Goal: Transaction & Acquisition: Purchase product/service

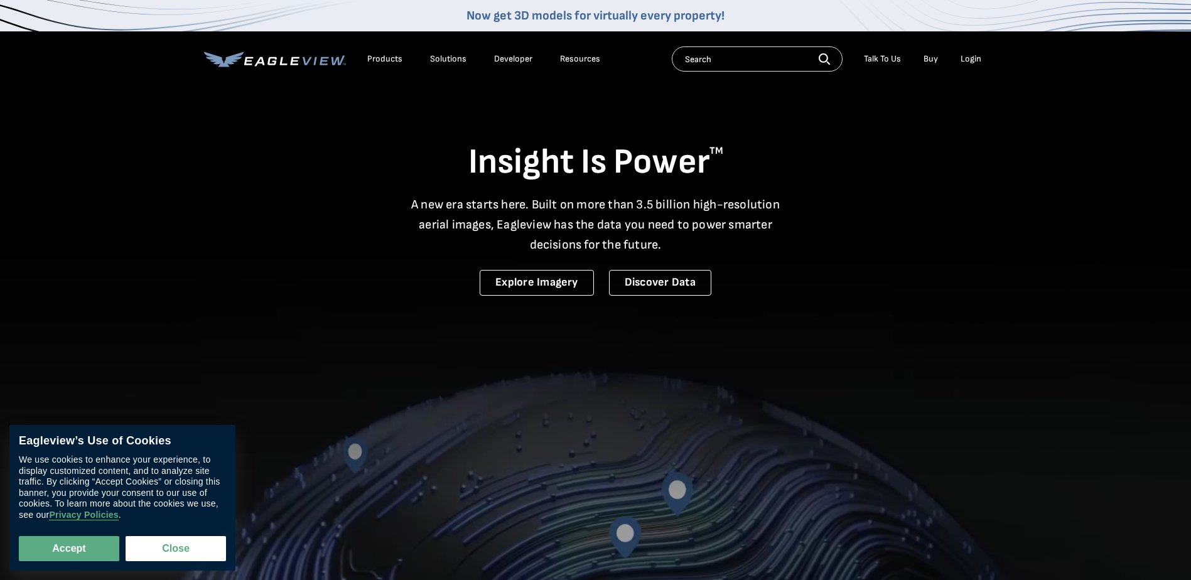
click at [971, 60] on div "Login" at bounding box center [970, 58] width 21 height 11
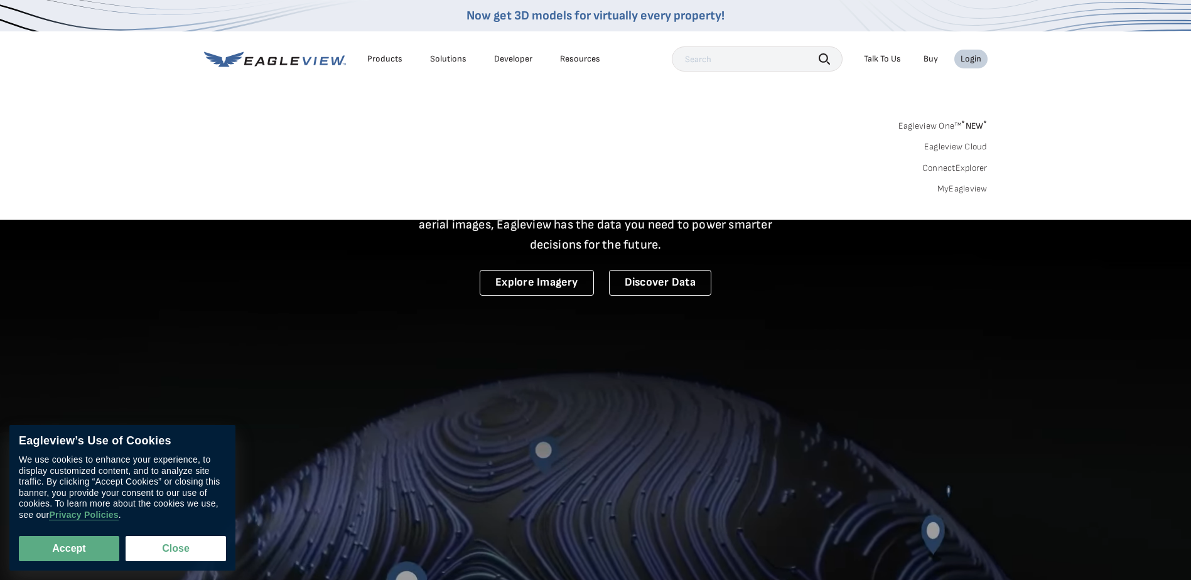
click at [933, 124] on link "Eagleview One™ * NEW *" at bounding box center [942, 124] width 89 height 14
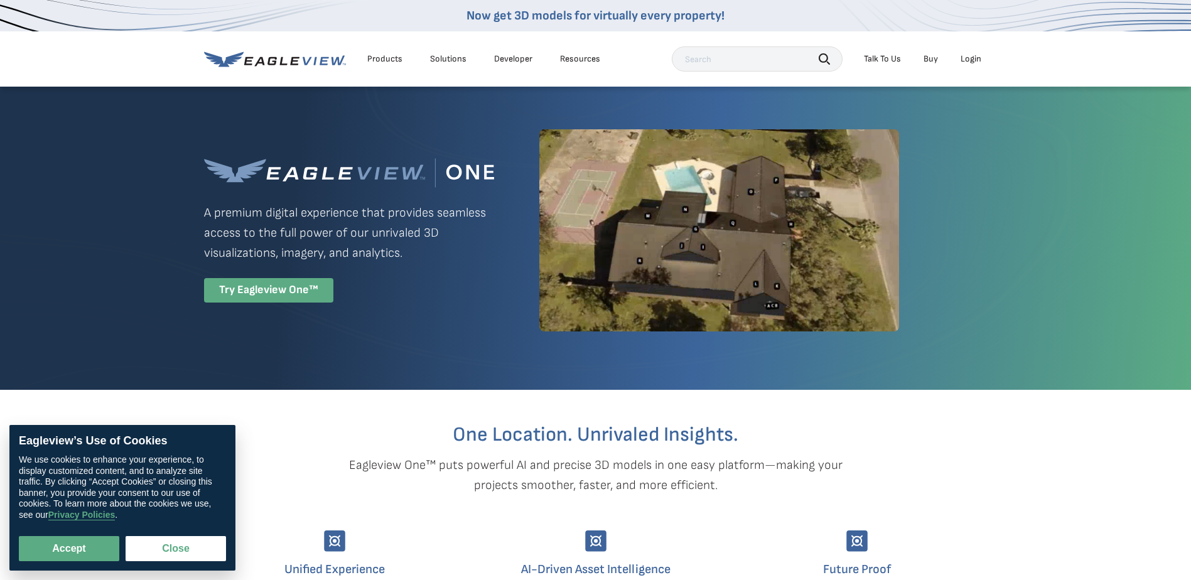
click at [266, 289] on div "Try Eagleview One™" at bounding box center [268, 290] width 129 height 24
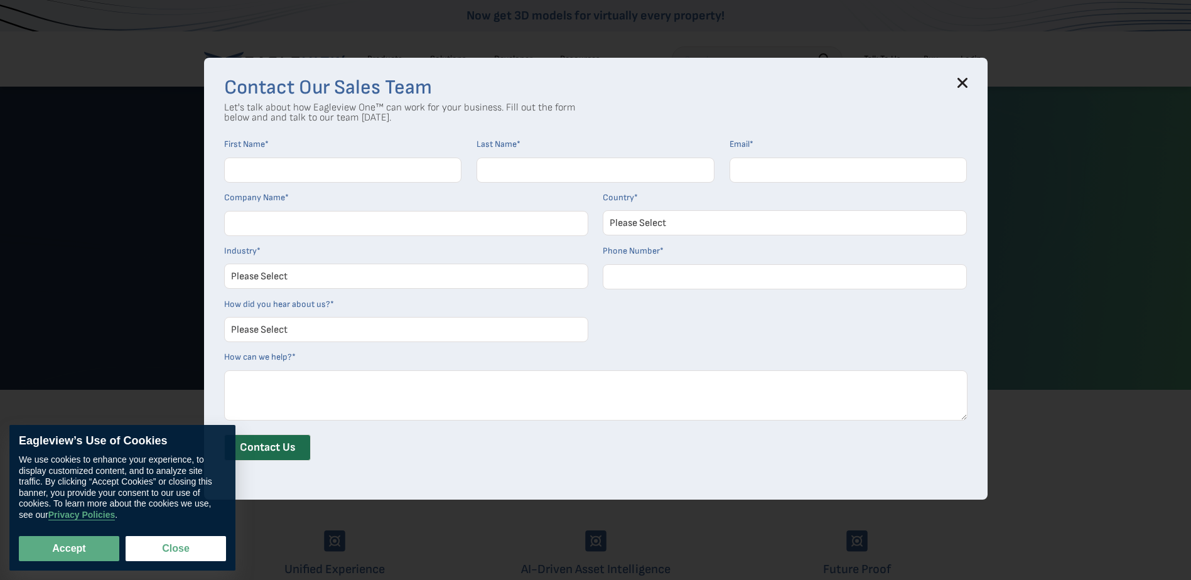
click at [961, 87] on h3 "Contact Our Sales Team" at bounding box center [595, 88] width 743 height 20
click at [967, 82] on icon at bounding box center [962, 83] width 10 height 10
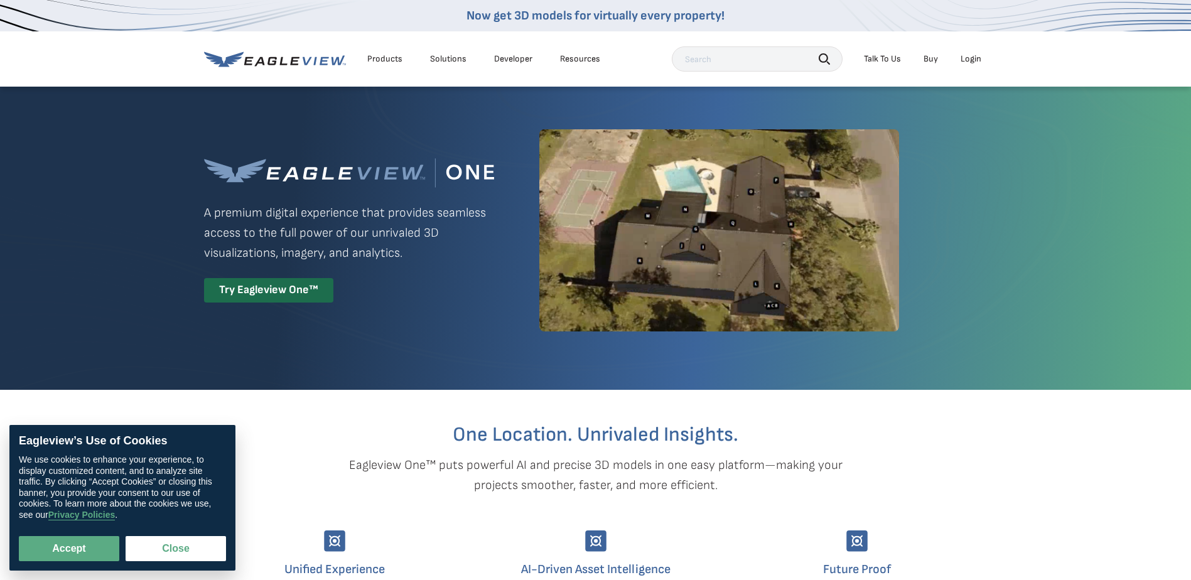
click at [970, 58] on div "Login" at bounding box center [970, 58] width 21 height 11
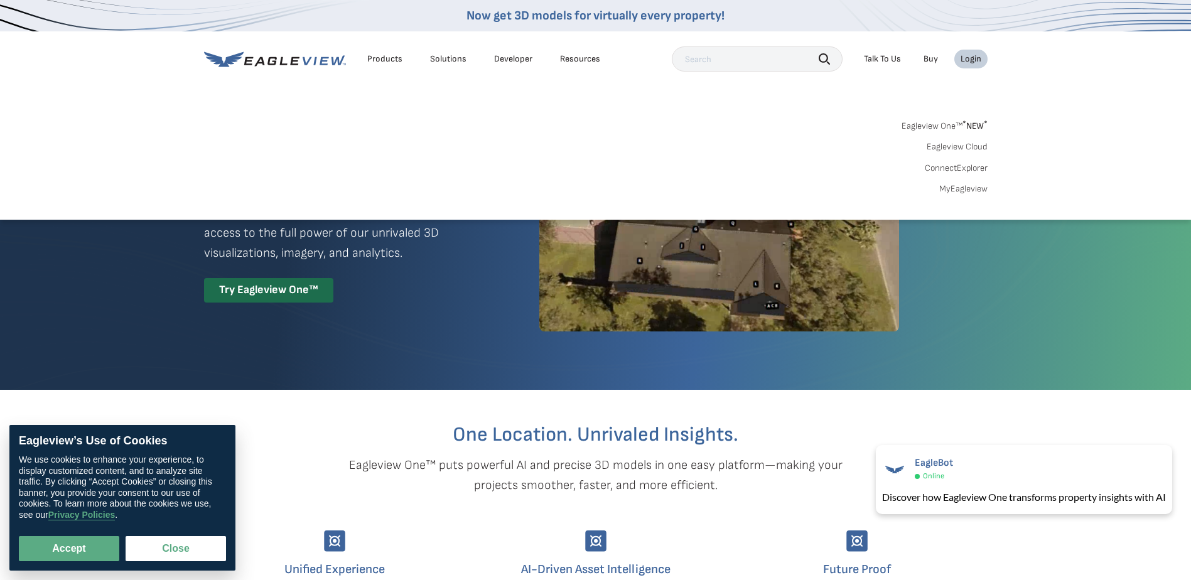
click at [945, 126] on link "Eagleview One™ * NEW *" at bounding box center [944, 124] width 86 height 14
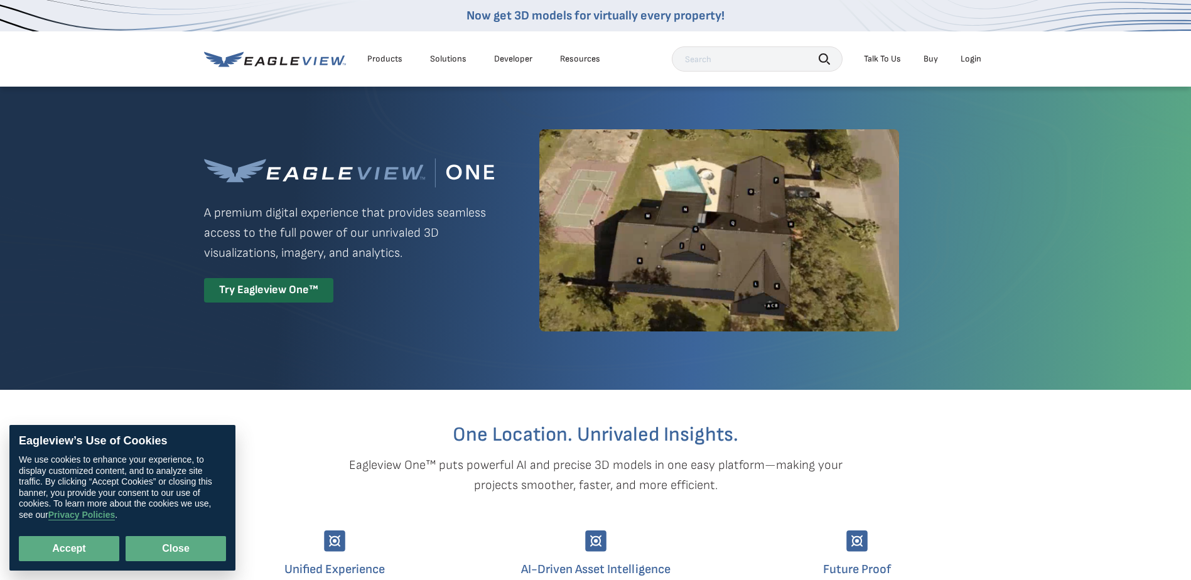
click at [177, 540] on button "Close" at bounding box center [176, 548] width 100 height 25
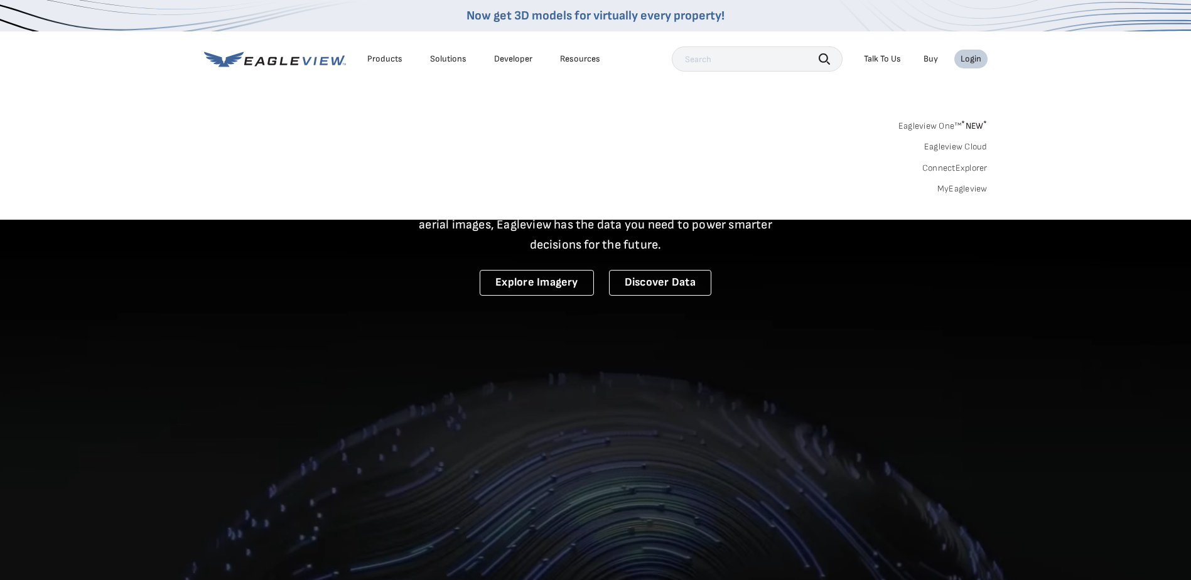
click at [968, 58] on div "Login" at bounding box center [970, 58] width 21 height 11
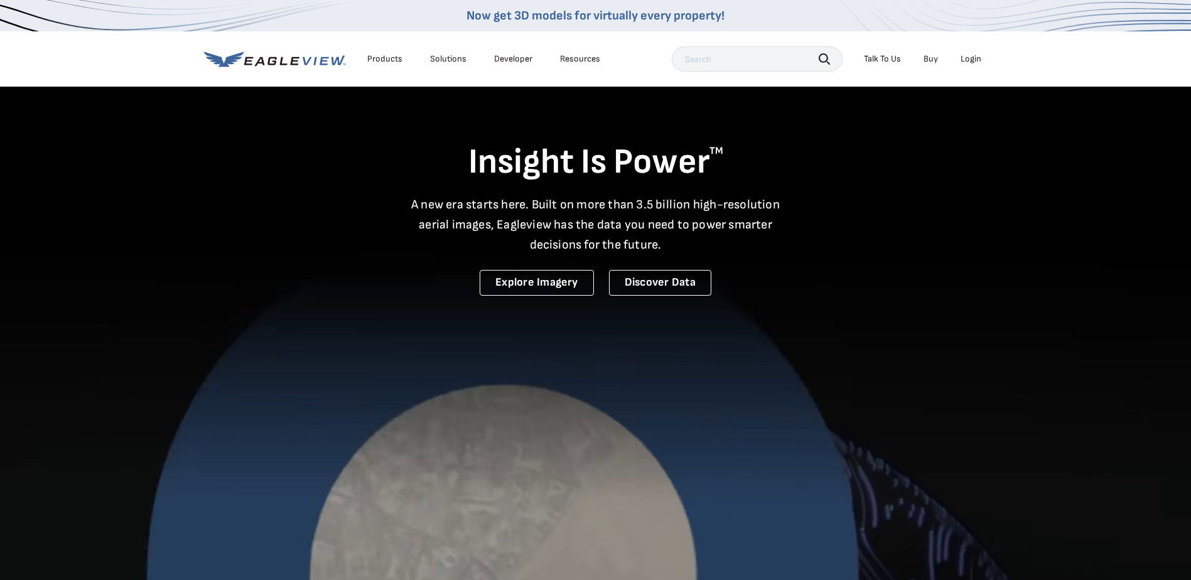
drag, startPoint x: 0, startPoint y: 0, endPoint x: 963, endPoint y: 58, distance: 965.1
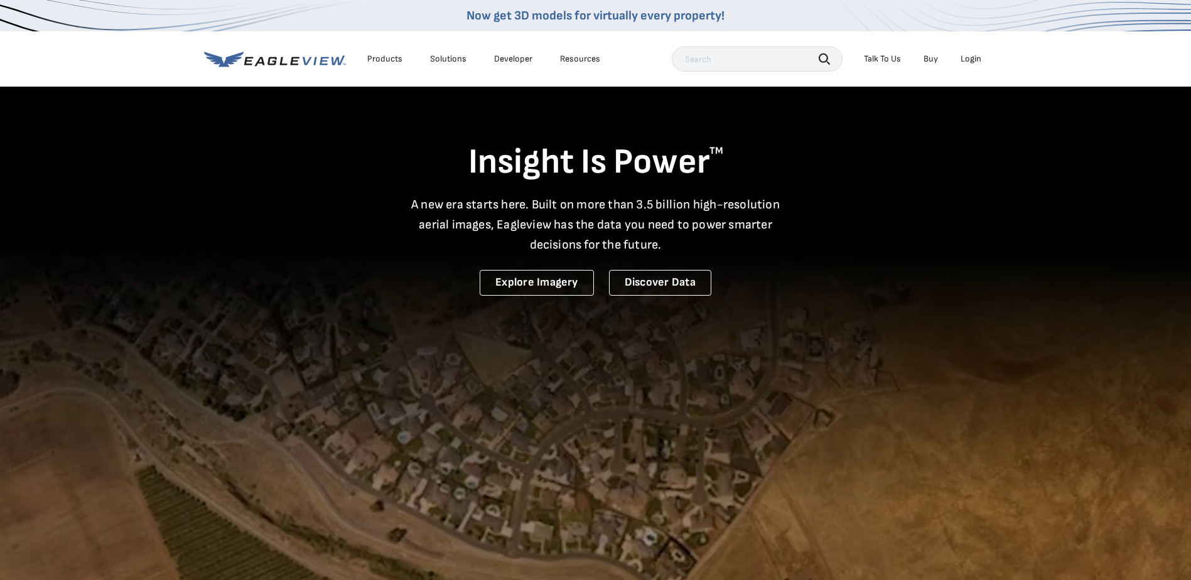
click at [963, 58] on div "Login" at bounding box center [970, 58] width 21 height 11
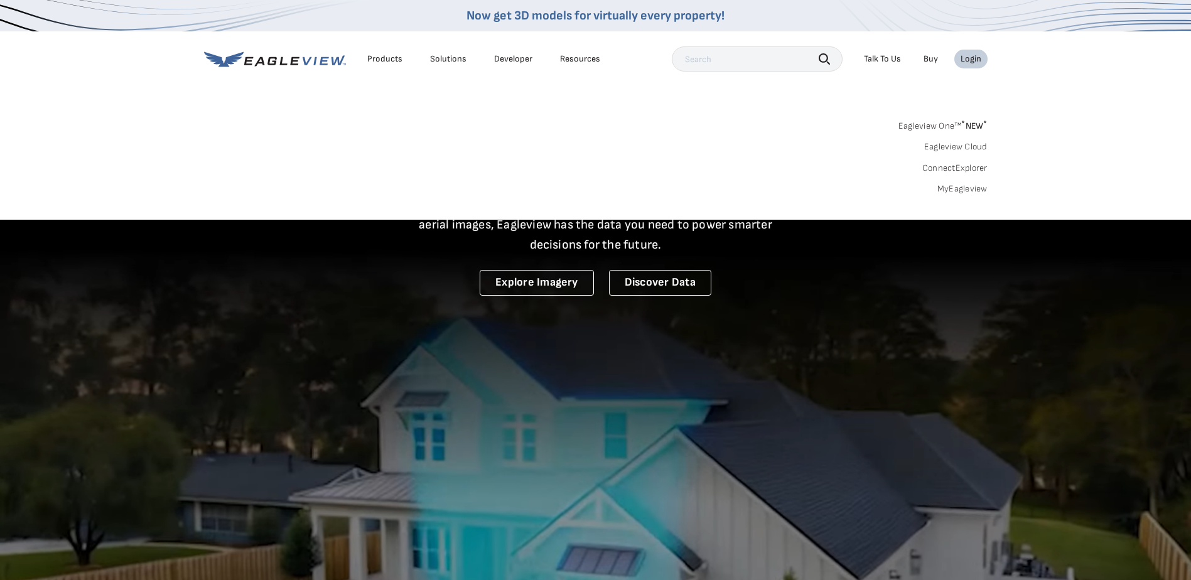
click at [955, 190] on link "MyEagleview" at bounding box center [962, 188] width 50 height 11
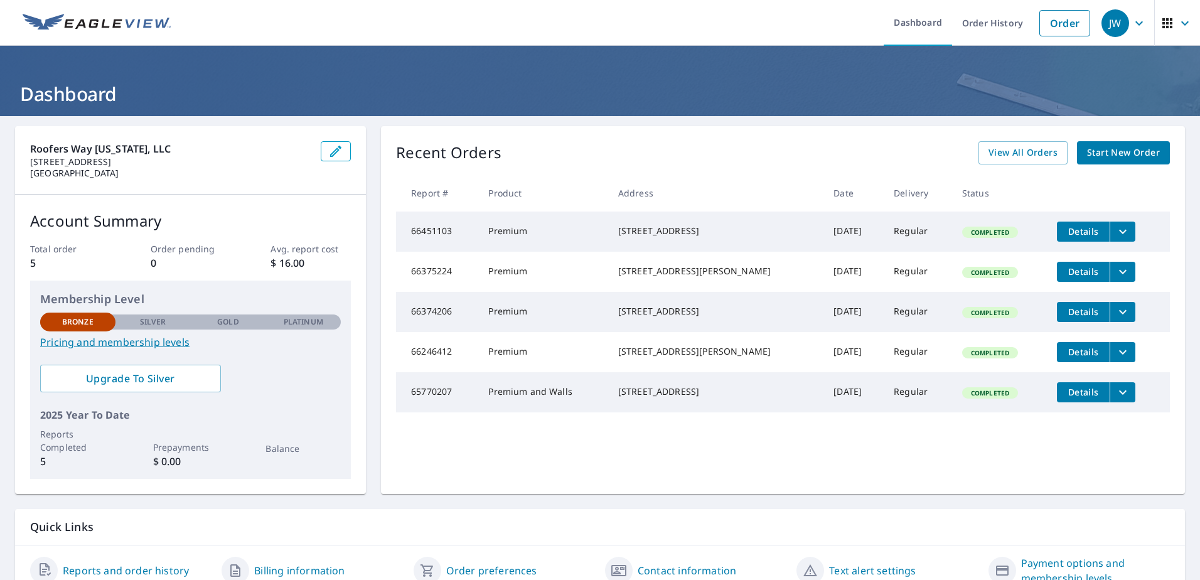
click at [1093, 157] on span "Start New Order" at bounding box center [1123, 153] width 73 height 16
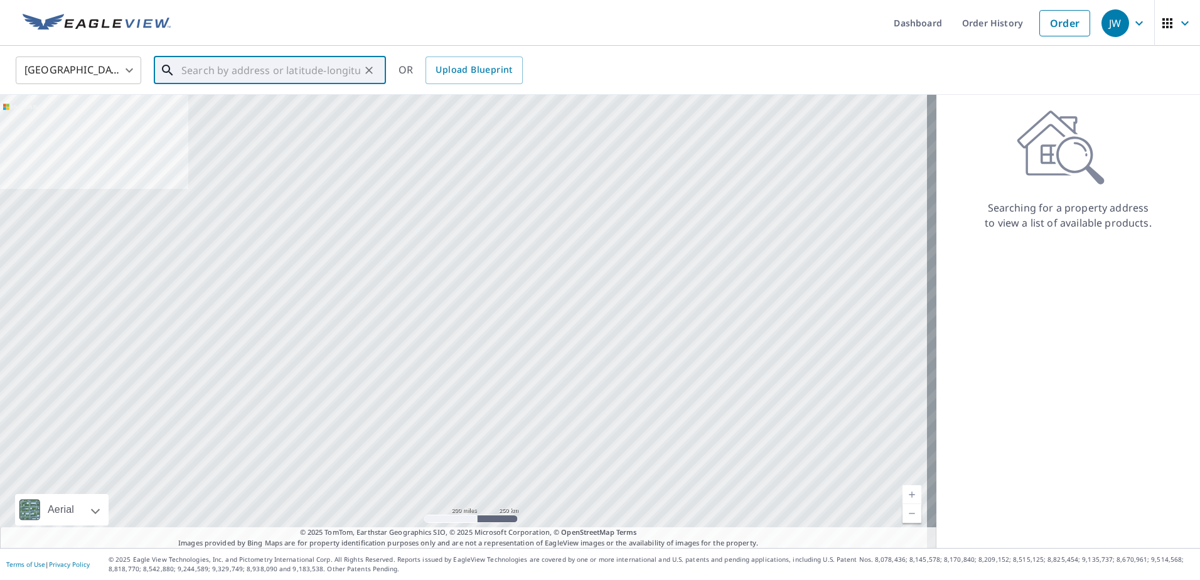
click at [265, 70] on input "text" at bounding box center [270, 70] width 179 height 35
paste input "[STREET_ADDRESS][PERSON_NAME]"
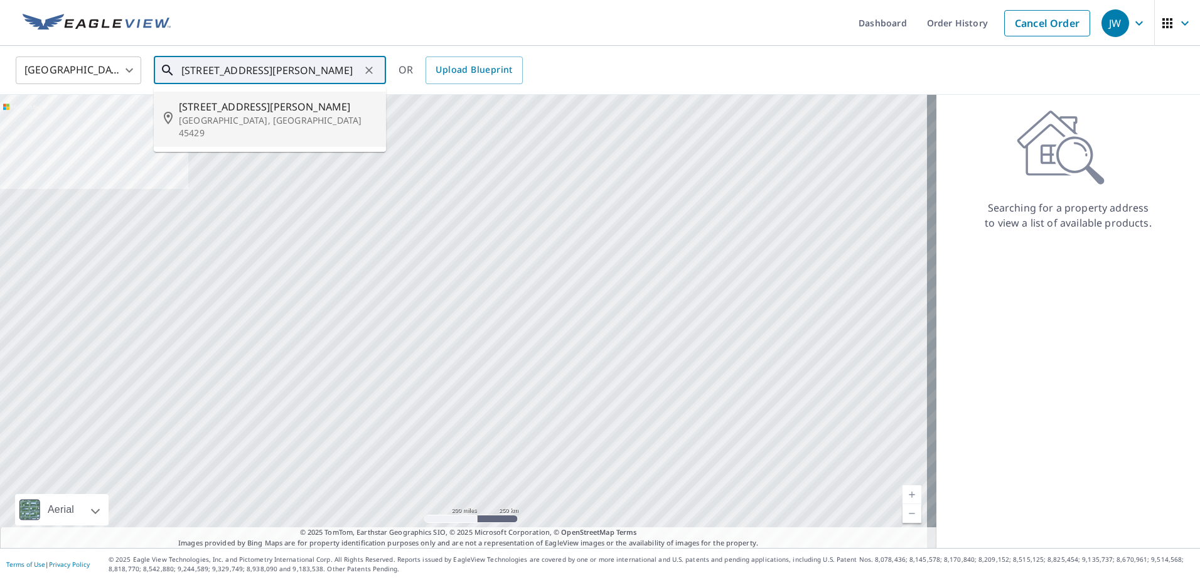
click at [306, 113] on span "[STREET_ADDRESS][PERSON_NAME]" at bounding box center [277, 106] width 197 height 15
type input "[STREET_ADDRESS][PERSON_NAME]"
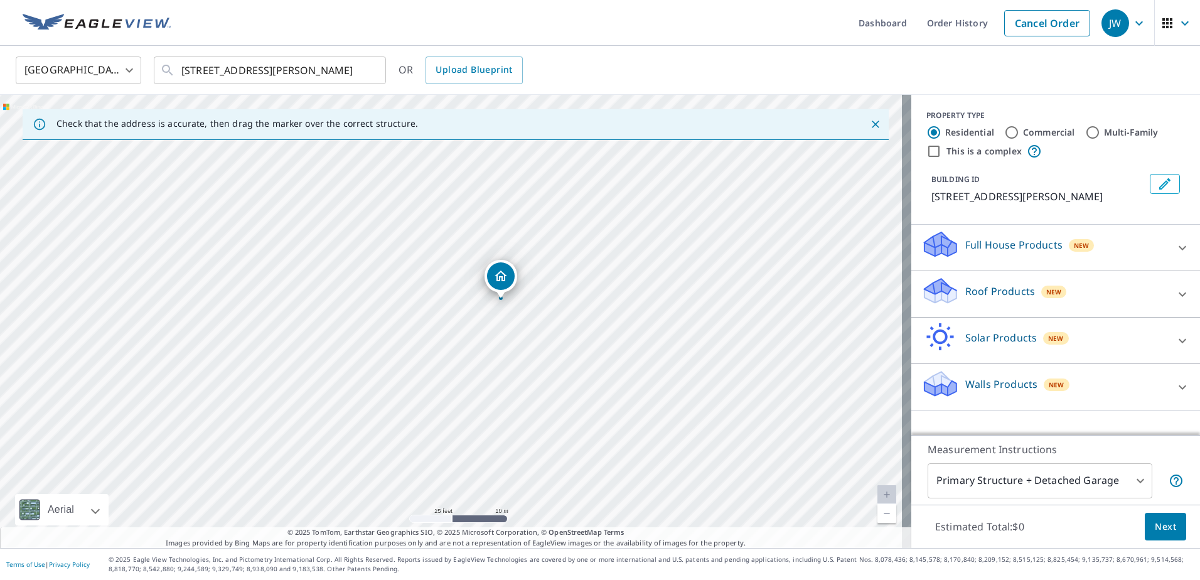
drag, startPoint x: 627, startPoint y: 383, endPoint x: 691, endPoint y: 323, distance: 87.9
click at [692, 328] on div "[STREET_ADDRESS][PERSON_NAME]" at bounding box center [455, 321] width 911 height 453
click at [1125, 246] on div "Full House Products New" at bounding box center [1044, 248] width 246 height 36
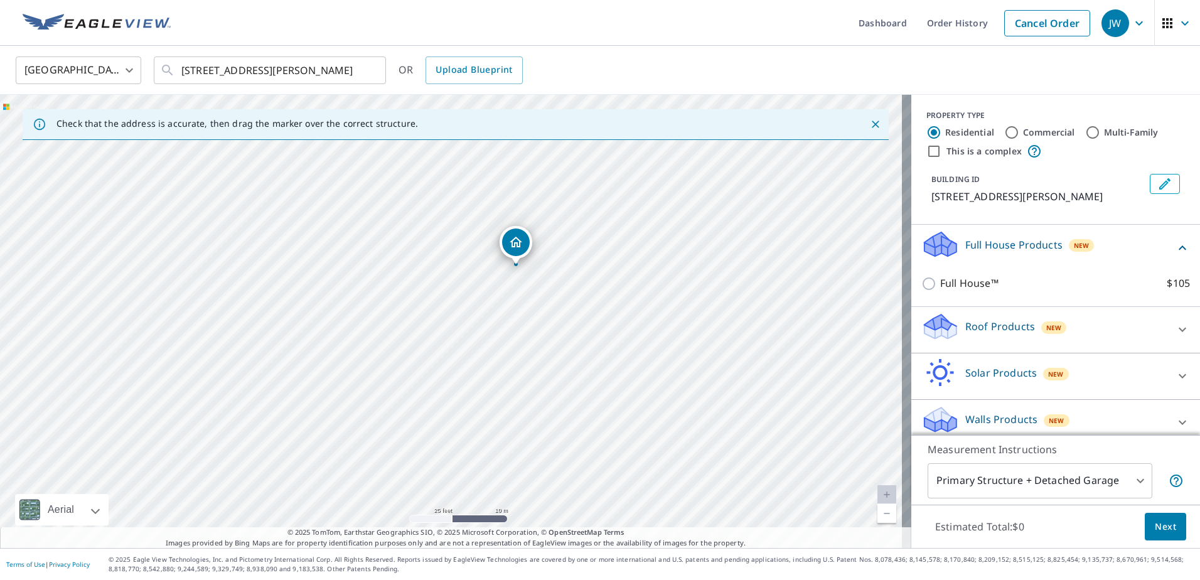
click at [1106, 240] on div "Full House Products New" at bounding box center [1048, 248] width 254 height 36
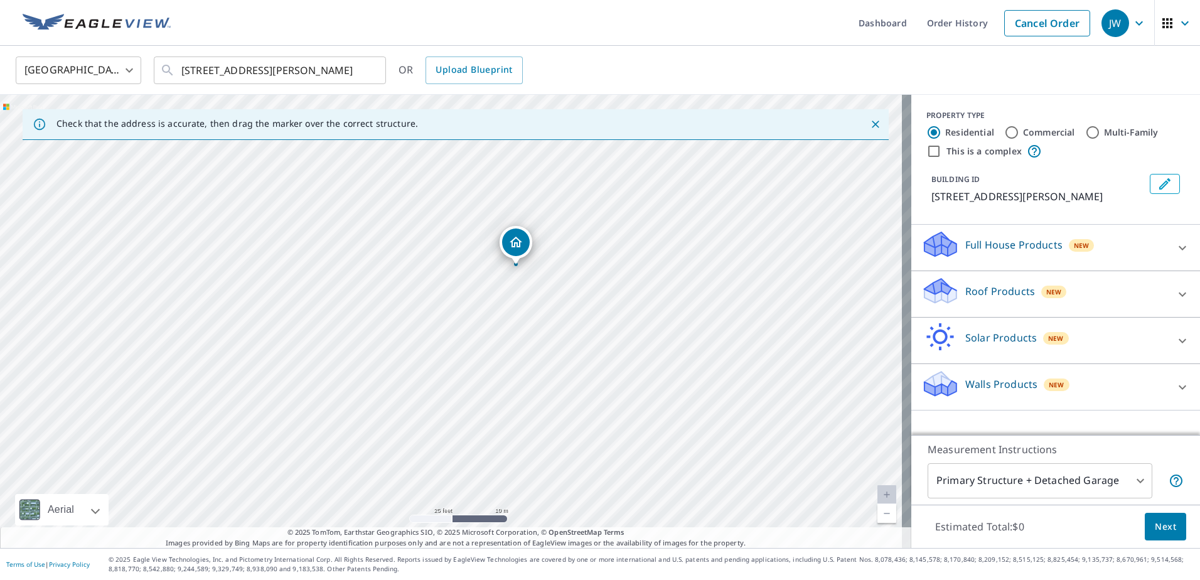
click at [1056, 375] on div "Walls Products New" at bounding box center [1044, 387] width 246 height 36
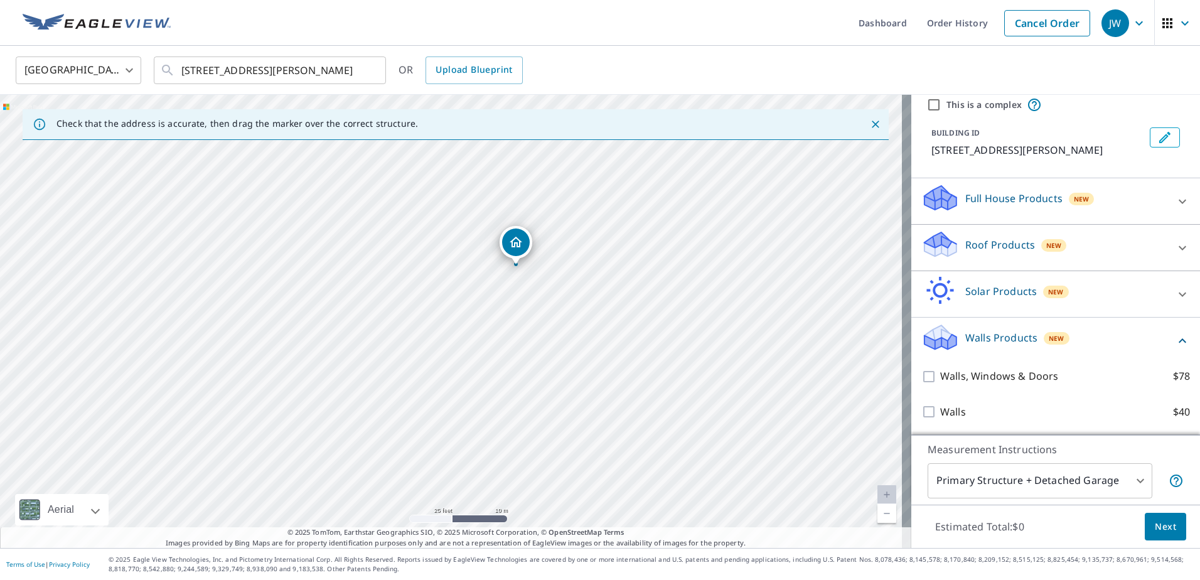
click at [1074, 336] on div "Walls Products New" at bounding box center [1048, 341] width 254 height 36
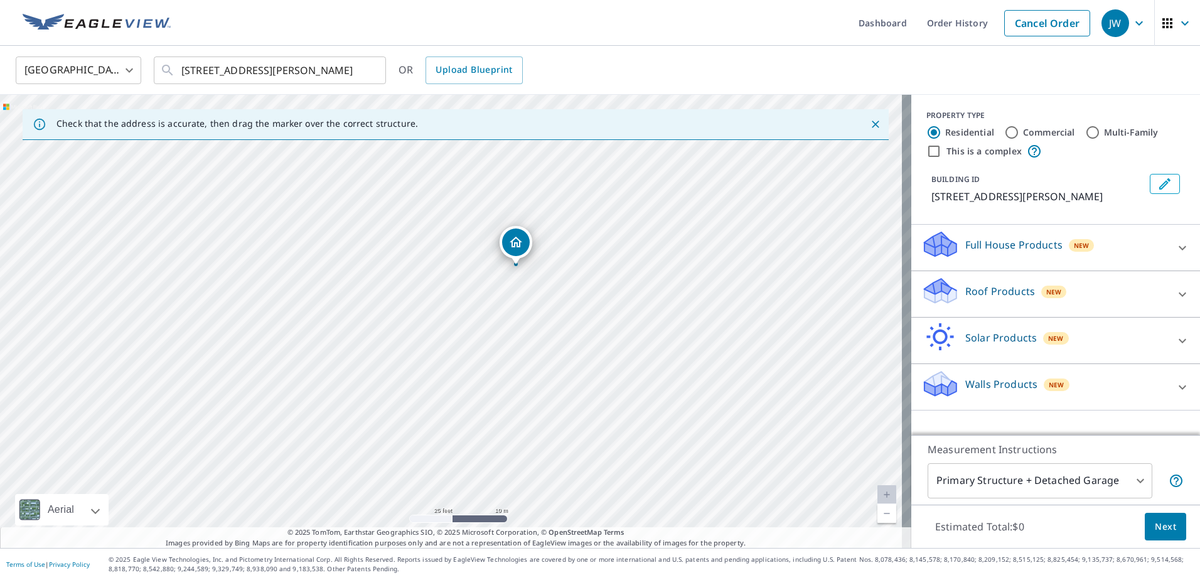
scroll to position [0, 0]
click at [1078, 338] on div "Solar Products New" at bounding box center [1044, 341] width 246 height 36
click at [1078, 338] on div "Solar Products New" at bounding box center [1048, 341] width 254 height 36
click at [1081, 302] on div "Roof Products New" at bounding box center [1044, 294] width 246 height 36
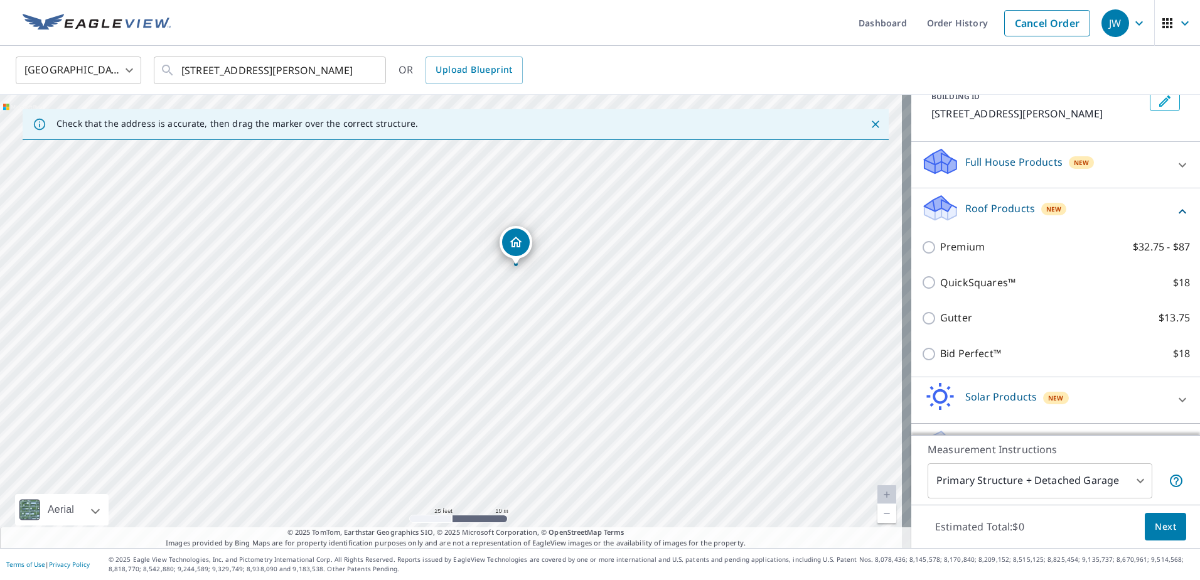
scroll to position [55, 0]
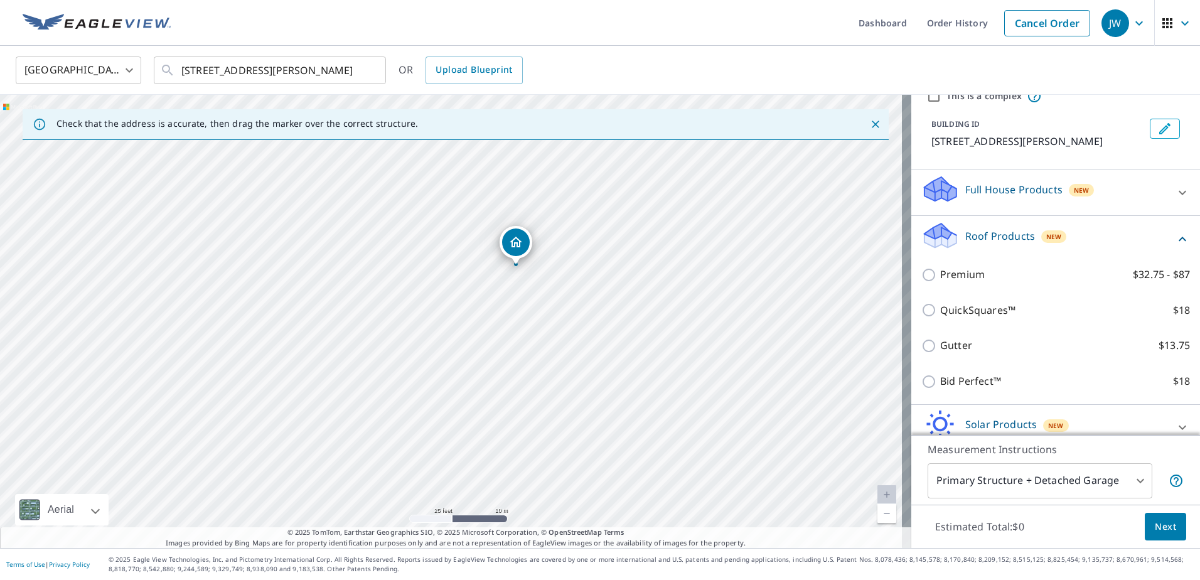
click at [1098, 227] on div "Roof Products New" at bounding box center [1048, 239] width 254 height 36
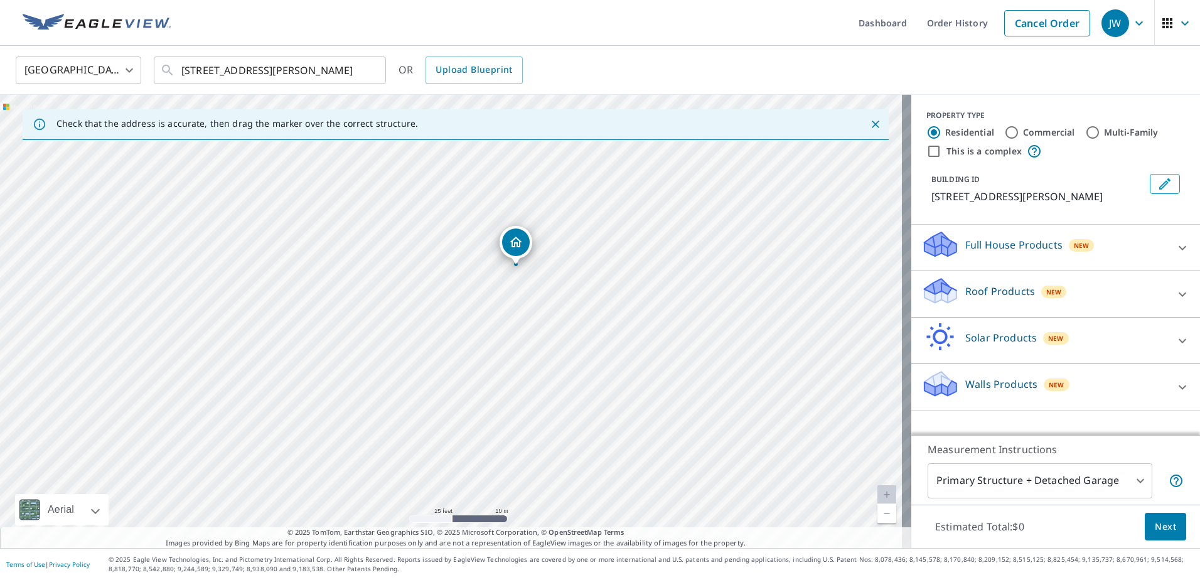
scroll to position [0, 0]
click at [1091, 254] on div "Full House Products New" at bounding box center [1044, 248] width 246 height 36
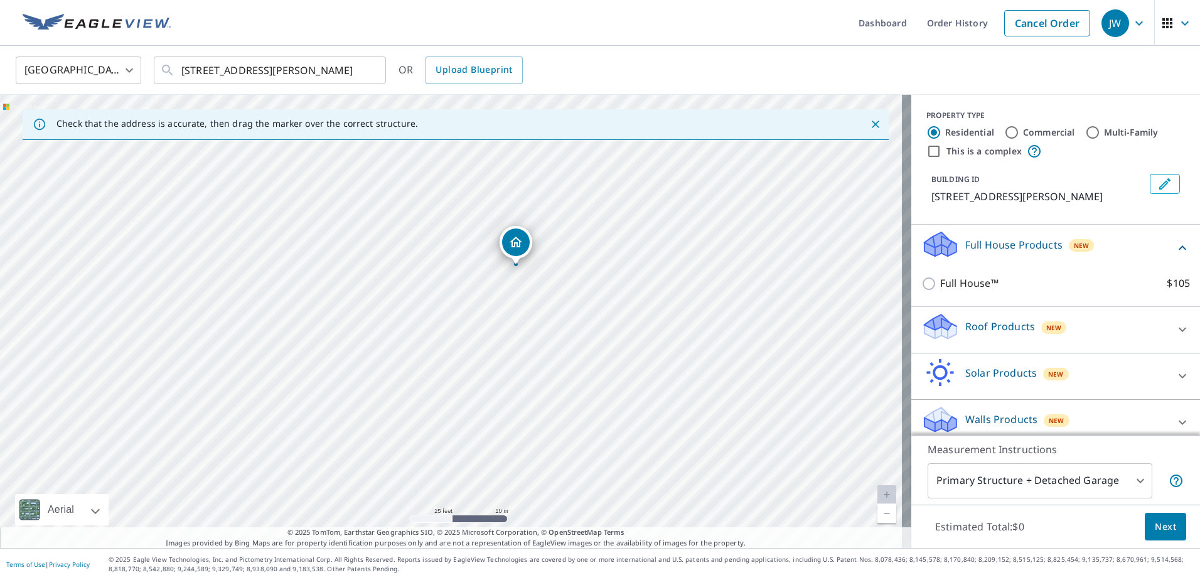
click at [921, 292] on div "Full House™ $105" at bounding box center [1055, 283] width 269 height 36
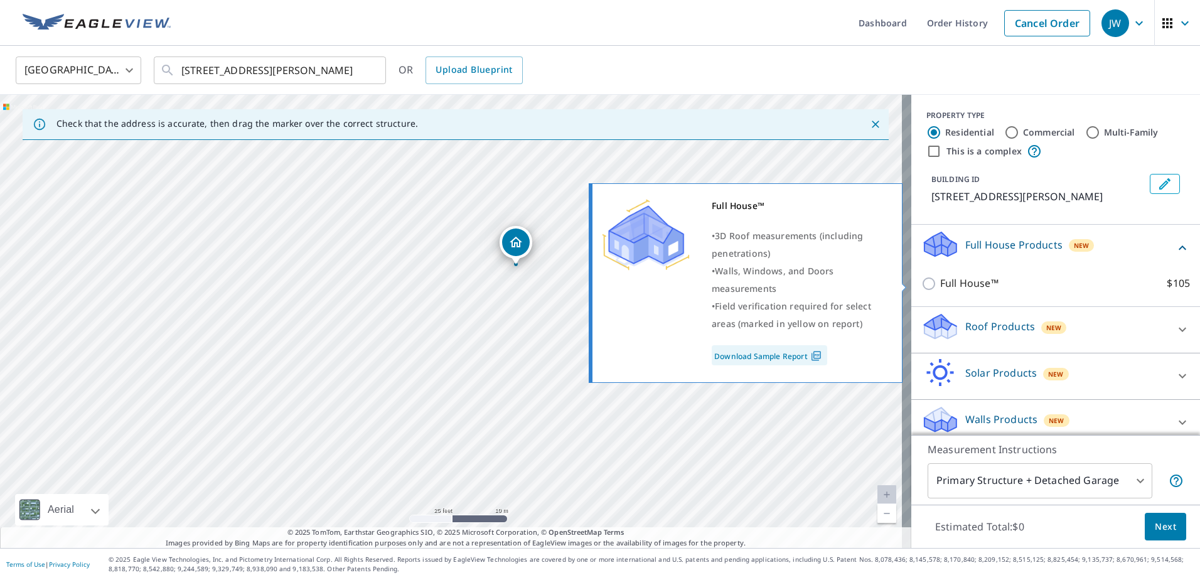
click at [921, 285] on input "Full House™ $105" at bounding box center [930, 283] width 19 height 15
checkbox input "true"
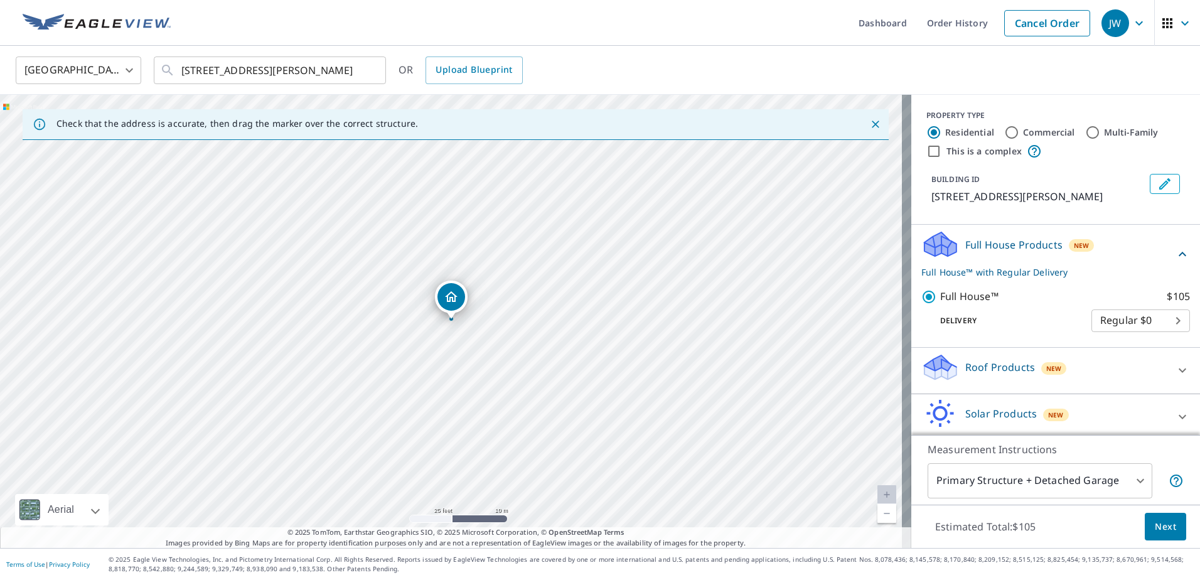
scroll to position [52, 0]
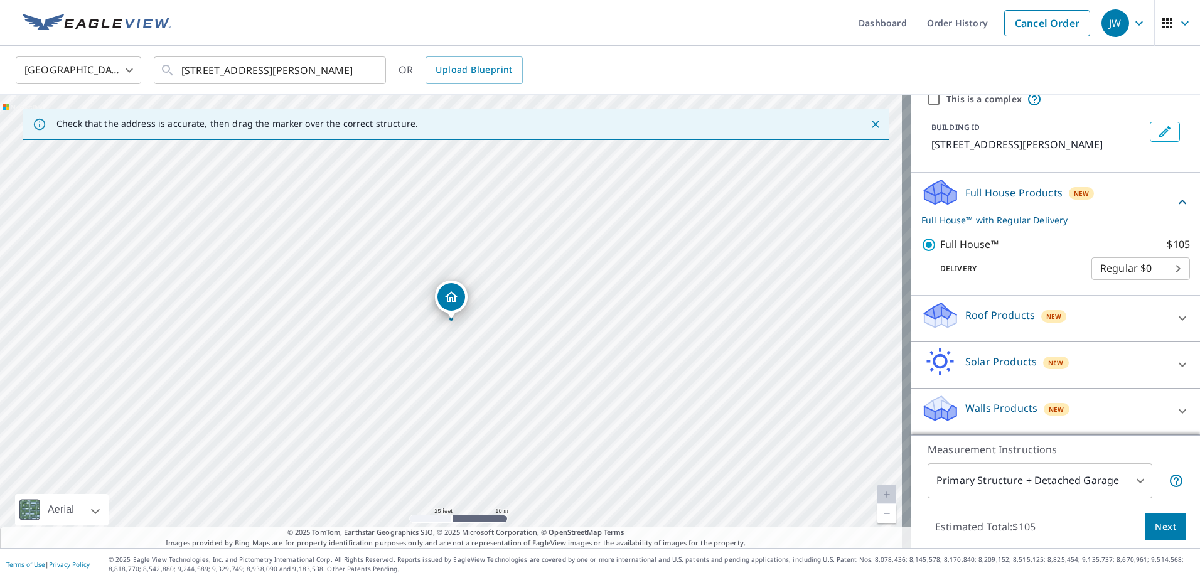
click at [1175, 318] on icon at bounding box center [1182, 318] width 15 height 15
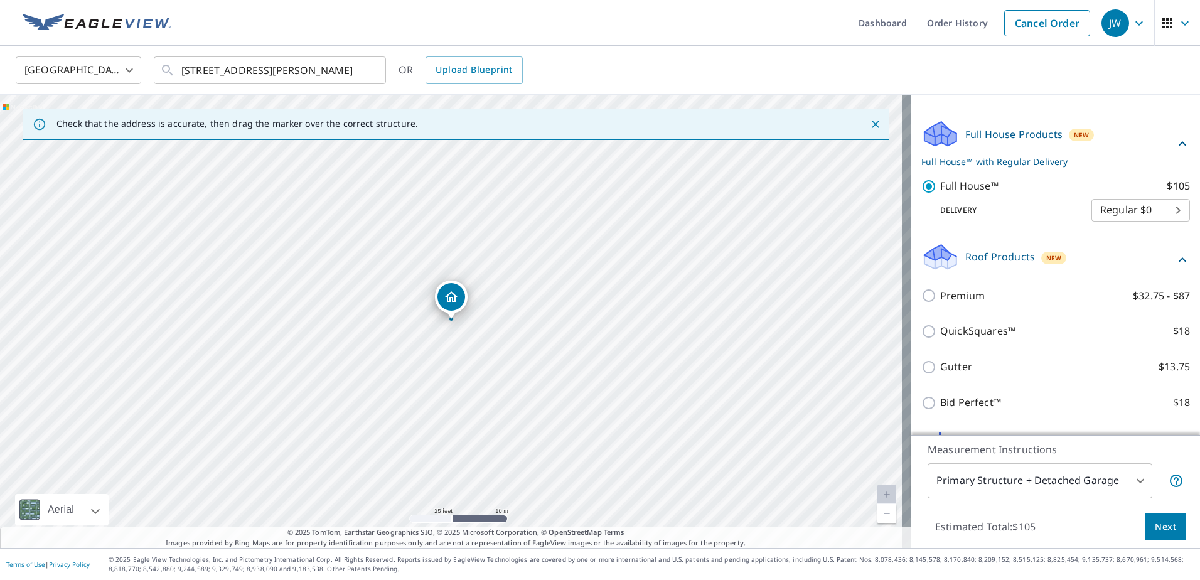
scroll to position [178, 0]
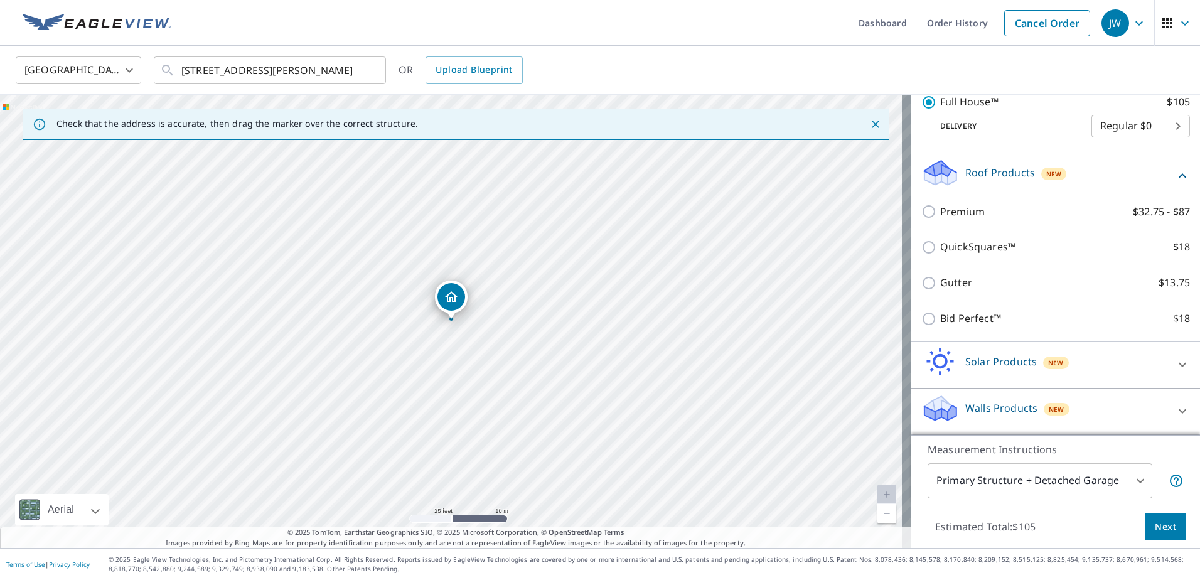
click at [1137, 411] on div "Walls Products New" at bounding box center [1044, 411] width 246 height 36
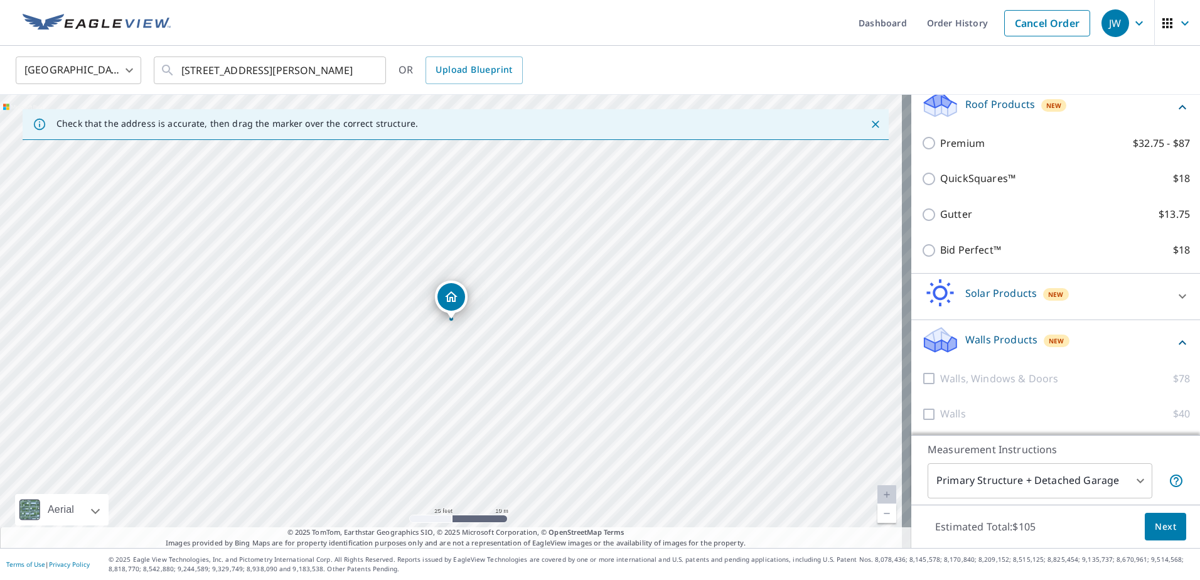
scroll to position [265, 0]
click at [1115, 340] on div "Walls Products New" at bounding box center [1048, 341] width 254 height 36
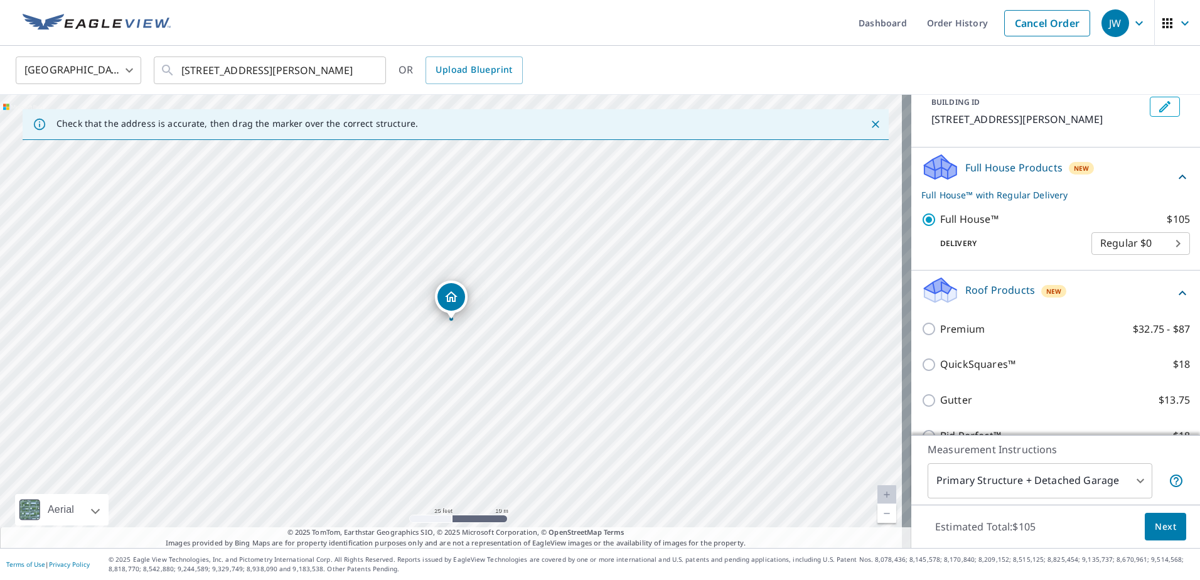
scroll to position [0, 0]
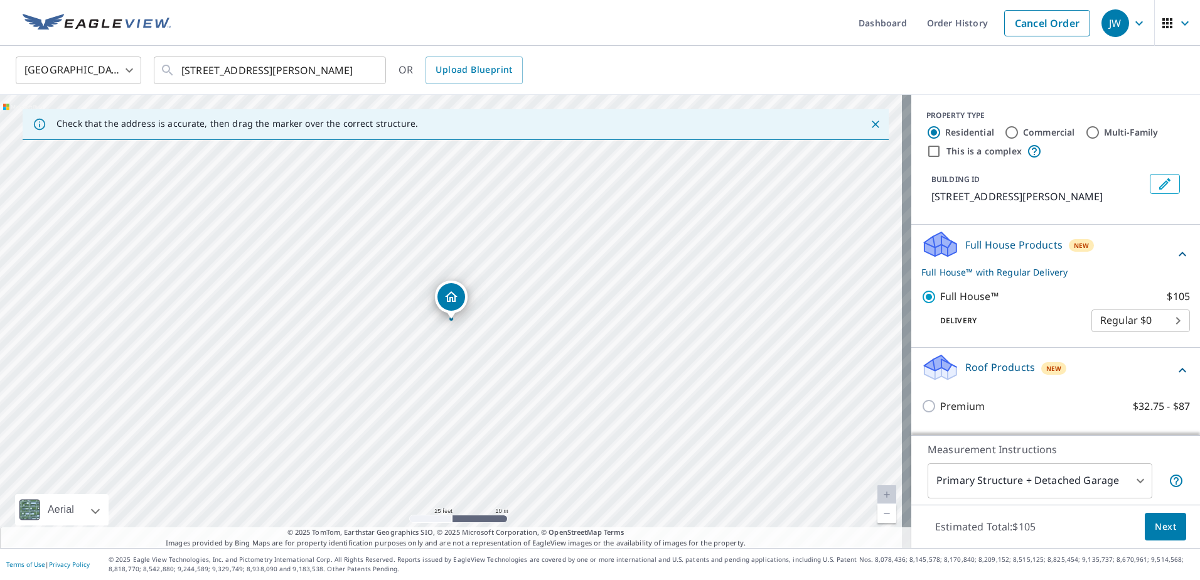
click at [1175, 367] on icon at bounding box center [1182, 370] width 15 height 15
click at [1155, 527] on span "Next" at bounding box center [1165, 527] width 21 height 16
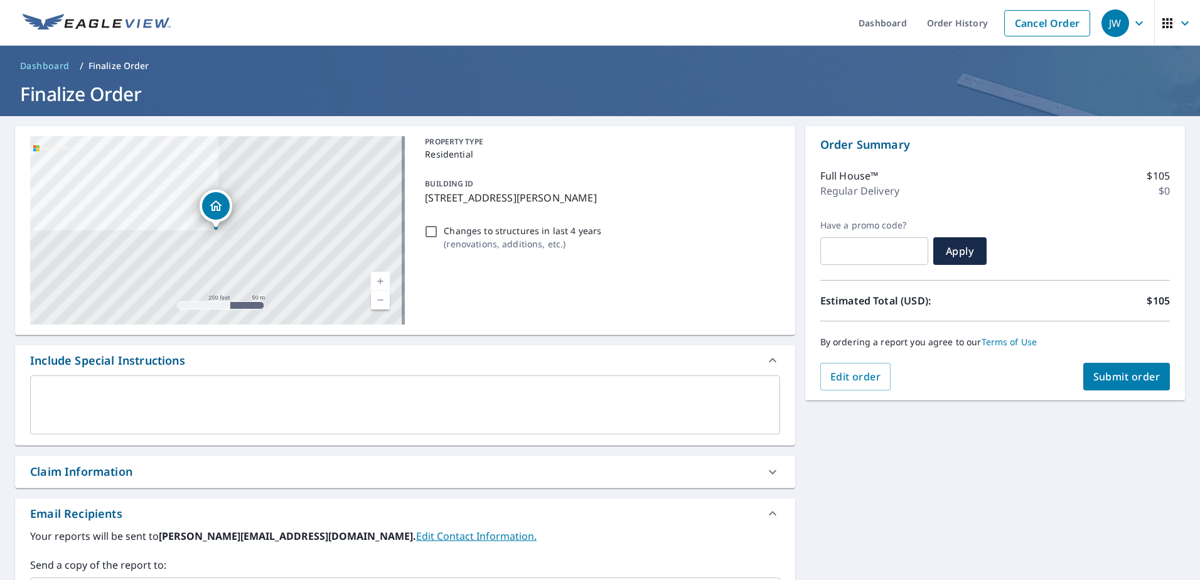
scroll to position [63, 0]
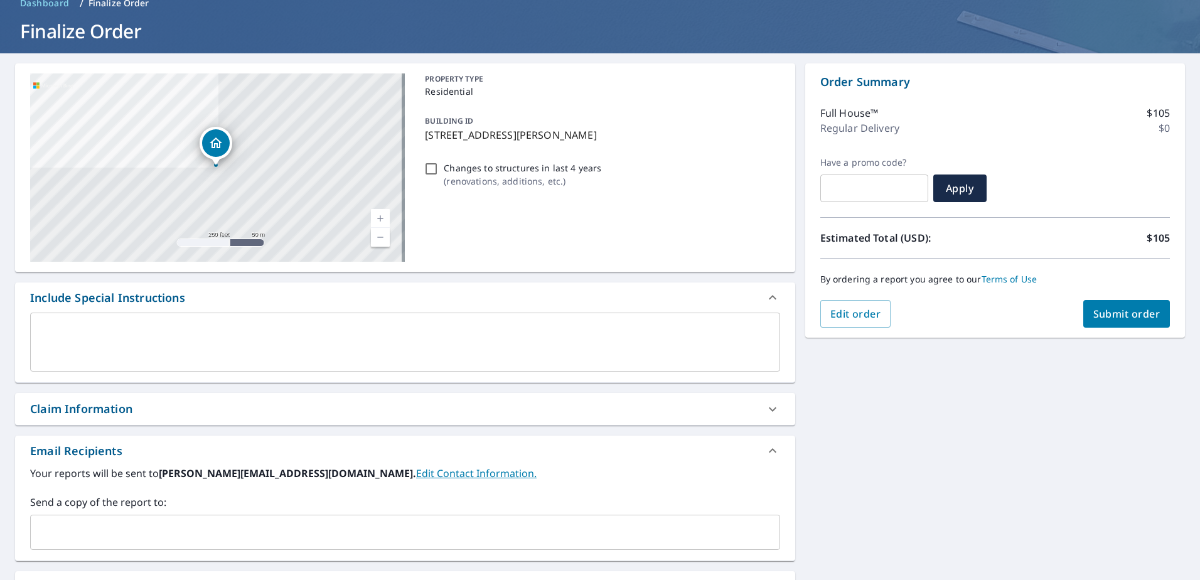
click at [1095, 317] on span "Submit order" at bounding box center [1126, 314] width 67 height 14
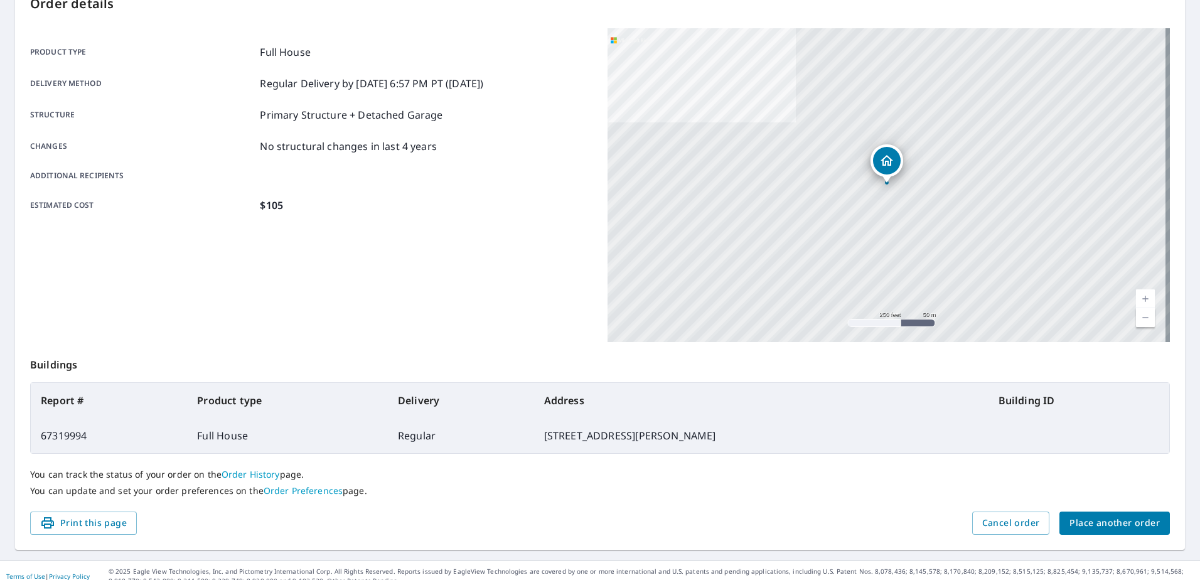
scroll to position [159, 0]
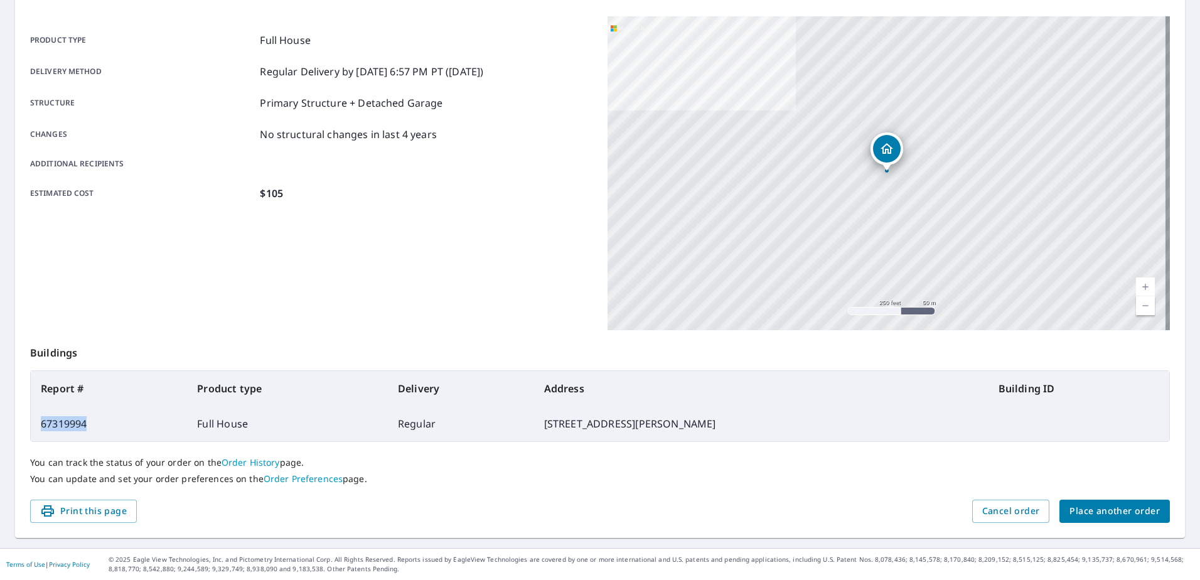
drag, startPoint x: 93, startPoint y: 425, endPoint x: 40, endPoint y: 426, distance: 52.7
click at [40, 426] on td "67319994" at bounding box center [109, 423] width 156 height 35
copy td "67319994"
